Goal: Obtain resource: Obtain resource

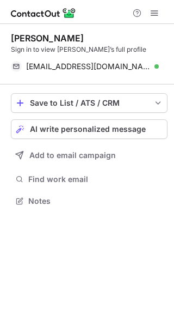
scroll to position [193, 174]
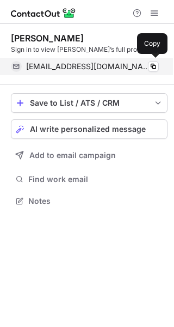
click at [58, 69] on span "tsombedu@yahoo.com" at bounding box center [88, 67] width 125 height 10
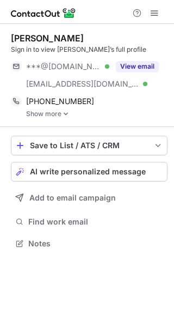
scroll to position [236, 174]
click at [68, 114] on img at bounding box center [66, 114] width 7 height 8
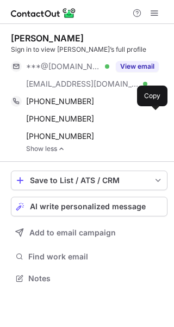
scroll to position [271, 174]
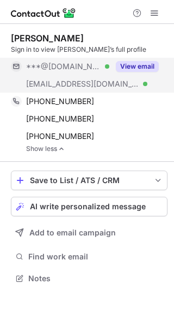
click at [124, 68] on button "View email" at bounding box center [137, 66] width 43 height 11
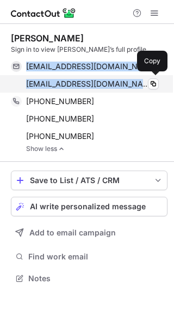
drag, startPoint x: 24, startPoint y: 58, endPoint x: 134, endPoint y: 87, distance: 113.6
click at [134, 87] on div "[EMAIL_ADDRESS][DOMAIN_NAME] Verified Copy [EMAIL_ADDRESS][DOMAIN_NAME] Verifie…" at bounding box center [85, 75] width 148 height 35
copy div "[EMAIL_ADDRESS][DOMAIN_NAME] Verified Copy [EMAIL_ADDRESS][DOMAIN_NAME]"
